Goal: Find specific page/section: Find specific page/section

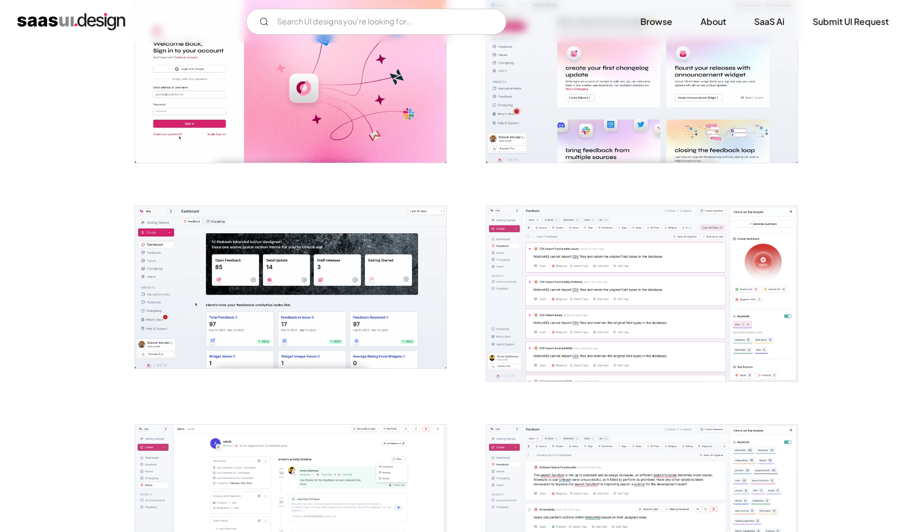
scroll to position [256, 0]
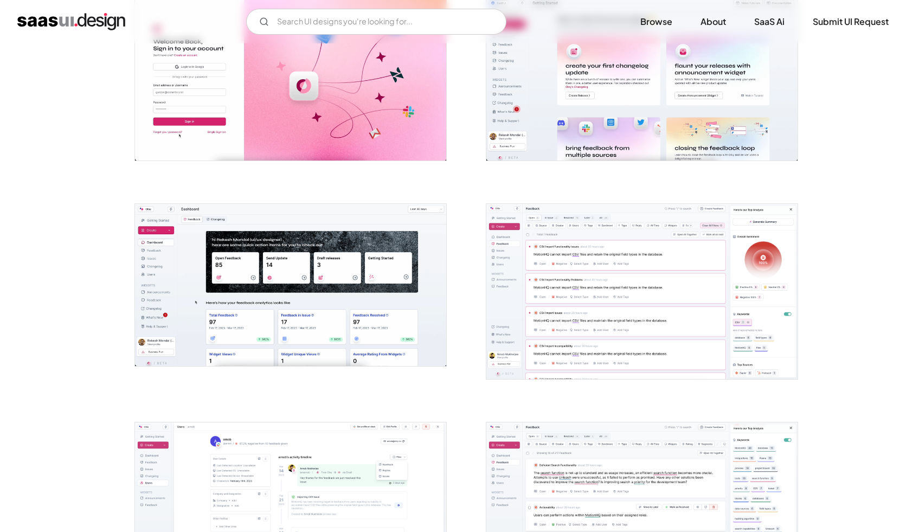
click at [677, 345] on img "open lightbox" at bounding box center [641, 291] width 311 height 175
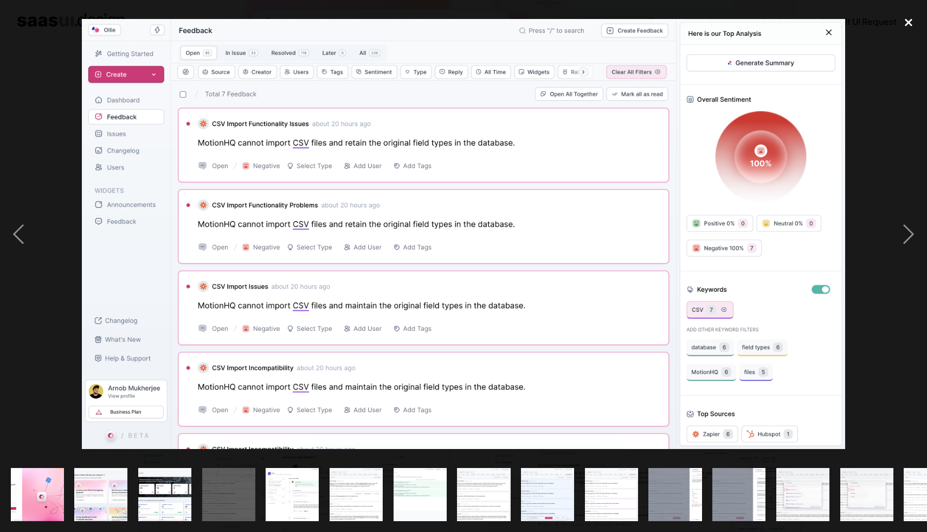
click at [909, 22] on div "close lightbox" at bounding box center [908, 23] width 37 height 24
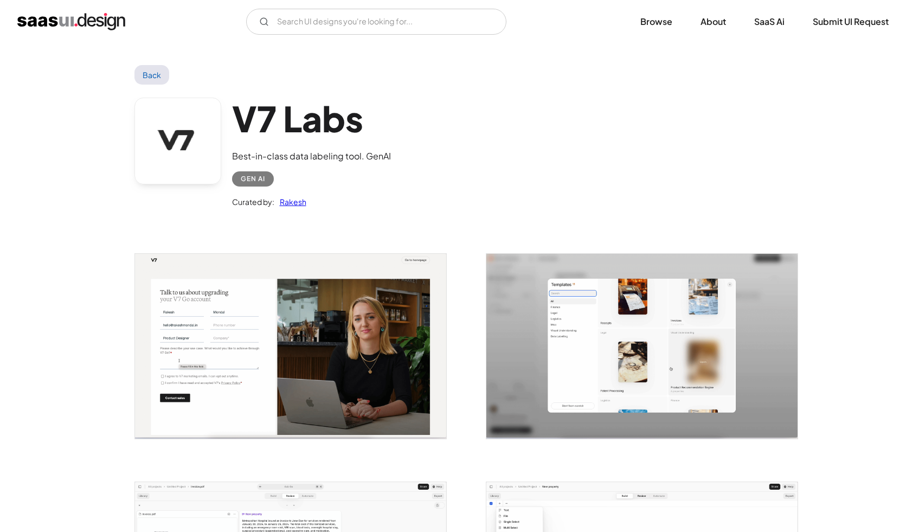
scroll to position [944, 0]
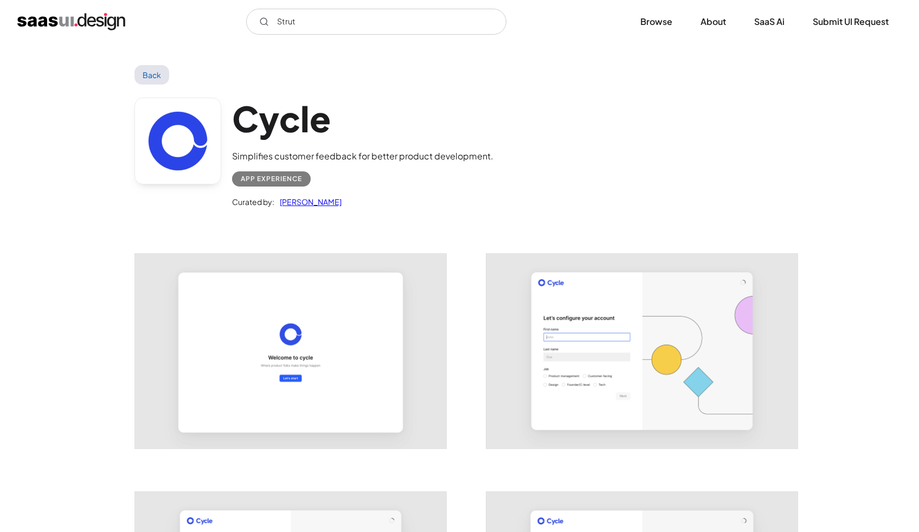
scroll to position [1510, 0]
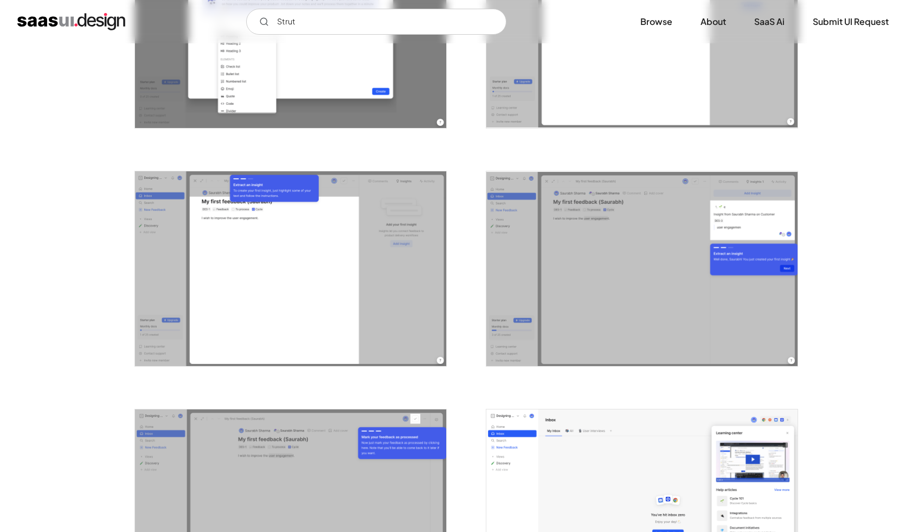
drag, startPoint x: 318, startPoint y: 25, endPoint x: 272, endPoint y: 24, distance: 46.7
click at [272, 24] on input "Strut" at bounding box center [376, 22] width 260 height 26
type input "over"
click at [819, 159] on div "Back Cycle Simplifies customer feedback for better product development. App Exp…" at bounding box center [459, 63] width 919 height 3060
